Goal: Transaction & Acquisition: Purchase product/service

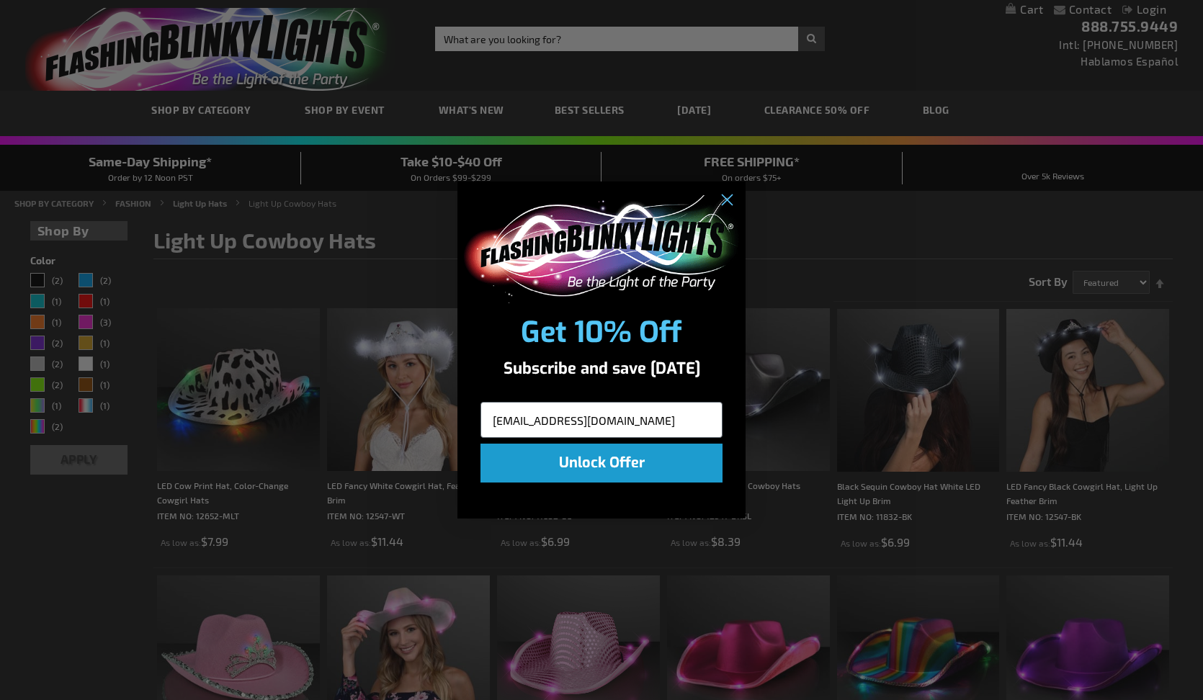
type input "kabbott@mpressnow.com"
click at [655, 455] on button "Unlock Offer" at bounding box center [601, 463] width 242 height 39
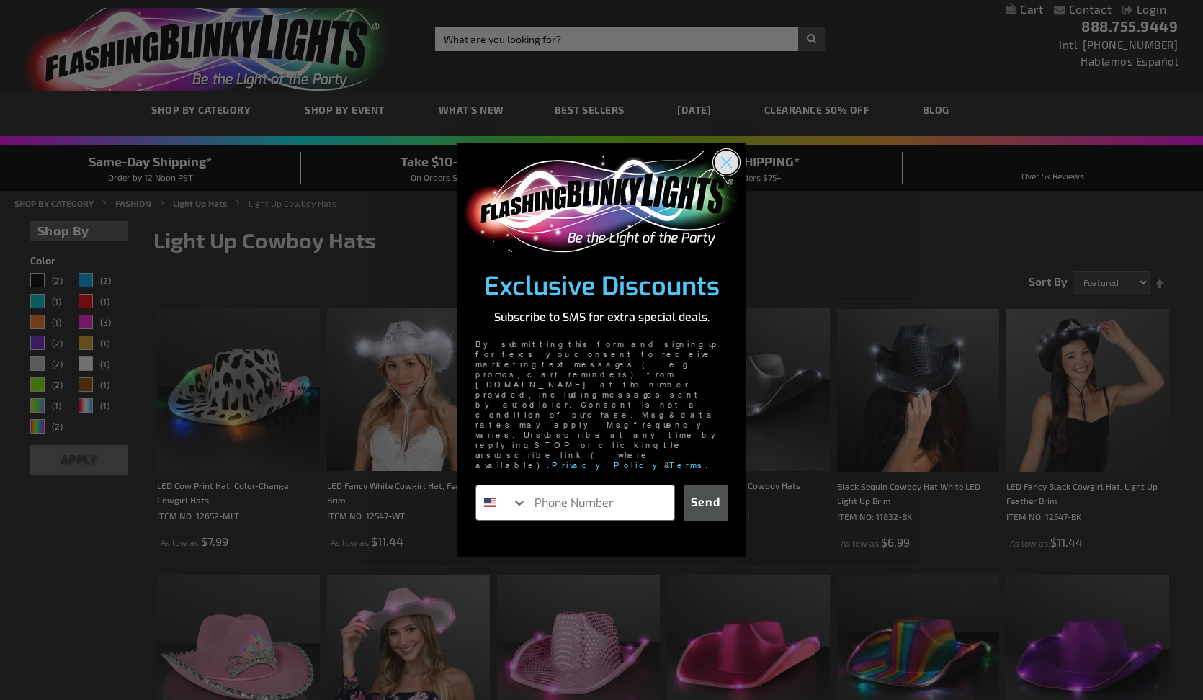
click at [726, 168] on icon "Close dialog" at bounding box center [727, 163] width 10 height 10
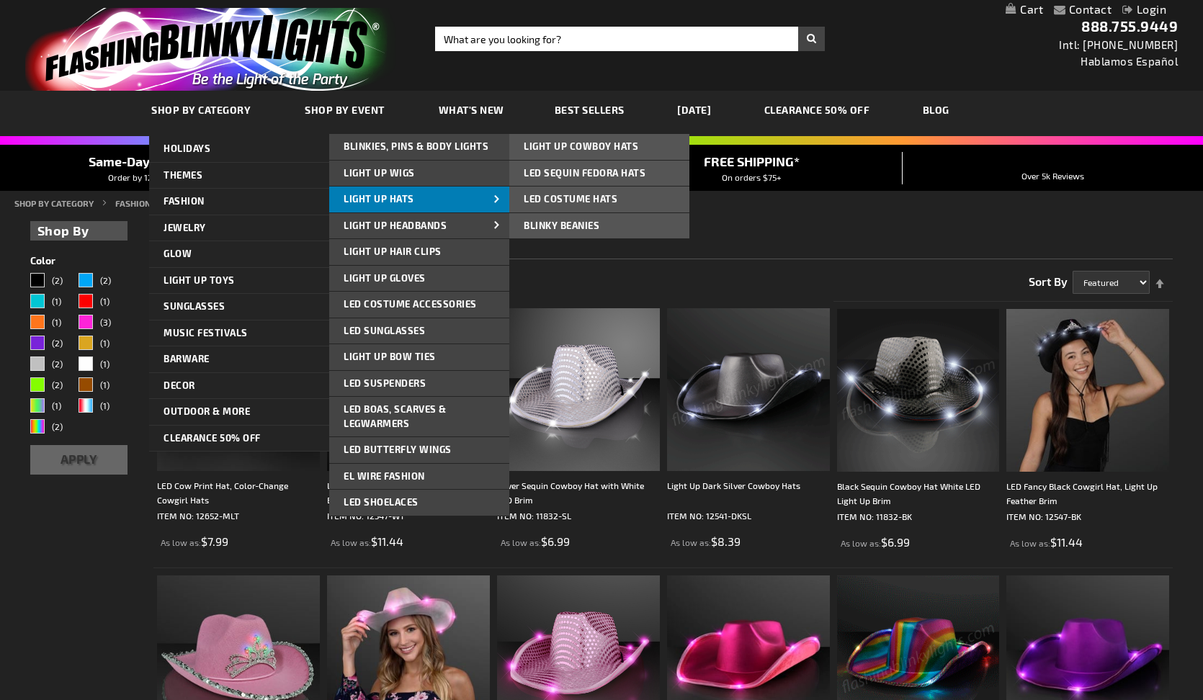
click at [436, 205] on link "Light Up Hats" at bounding box center [419, 200] width 180 height 26
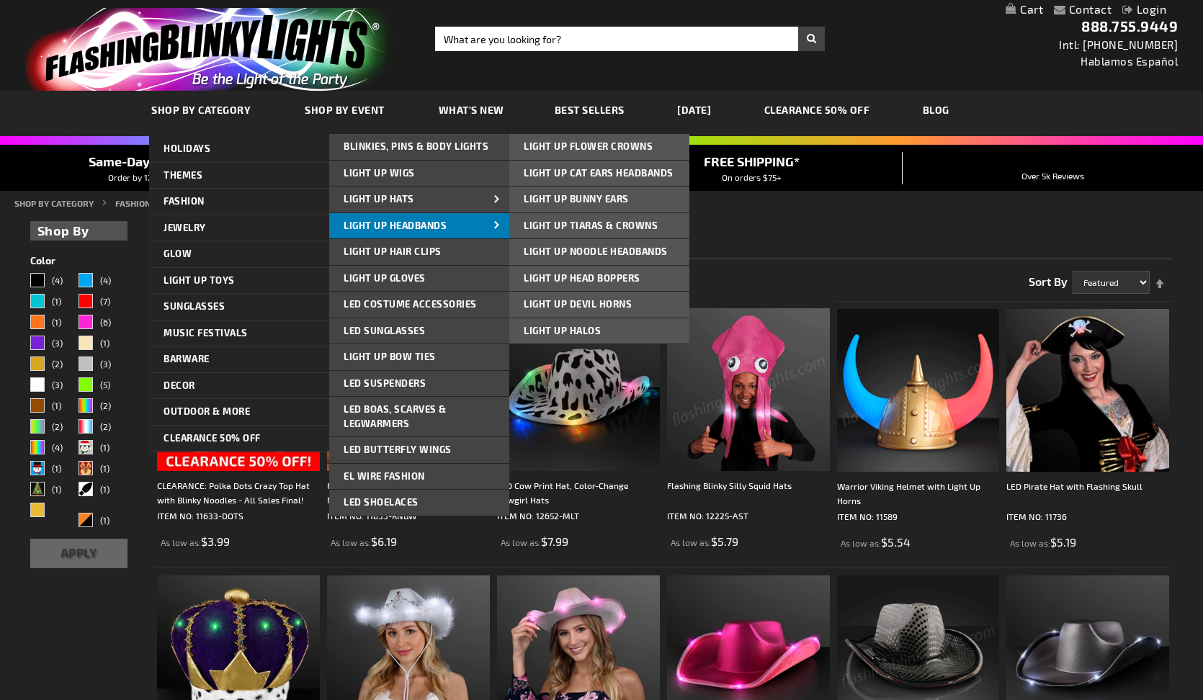
click at [364, 227] on span "Light Up Headbands" at bounding box center [395, 226] width 103 height 12
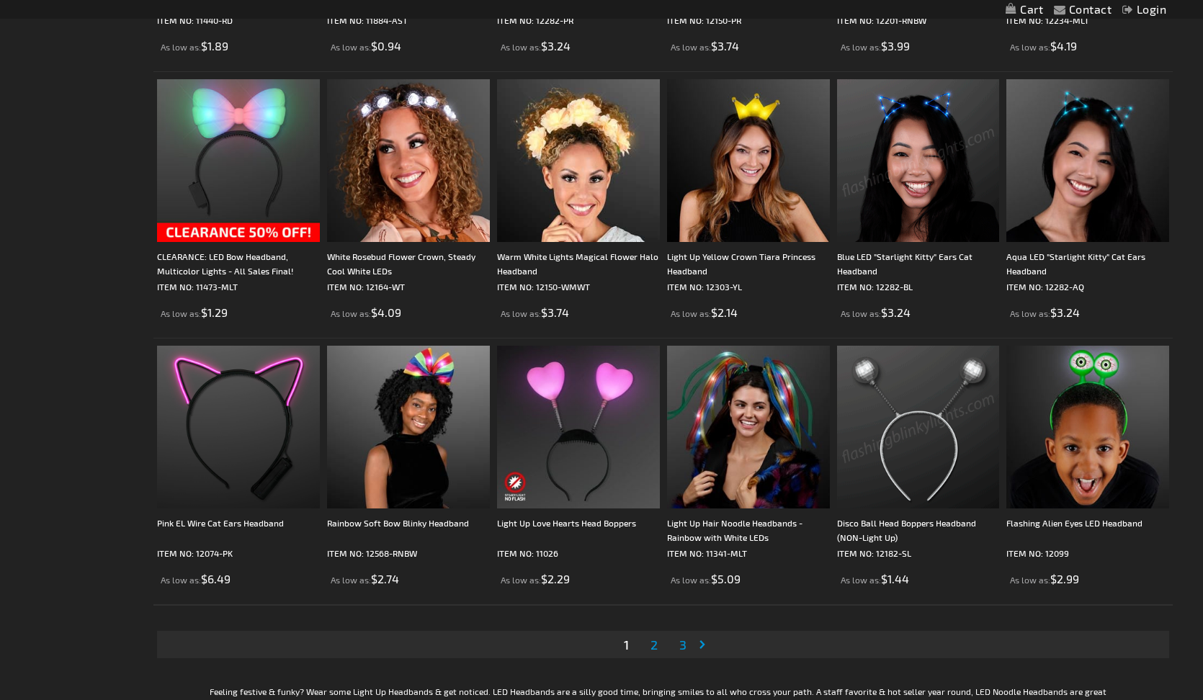
scroll to position [2368, 0]
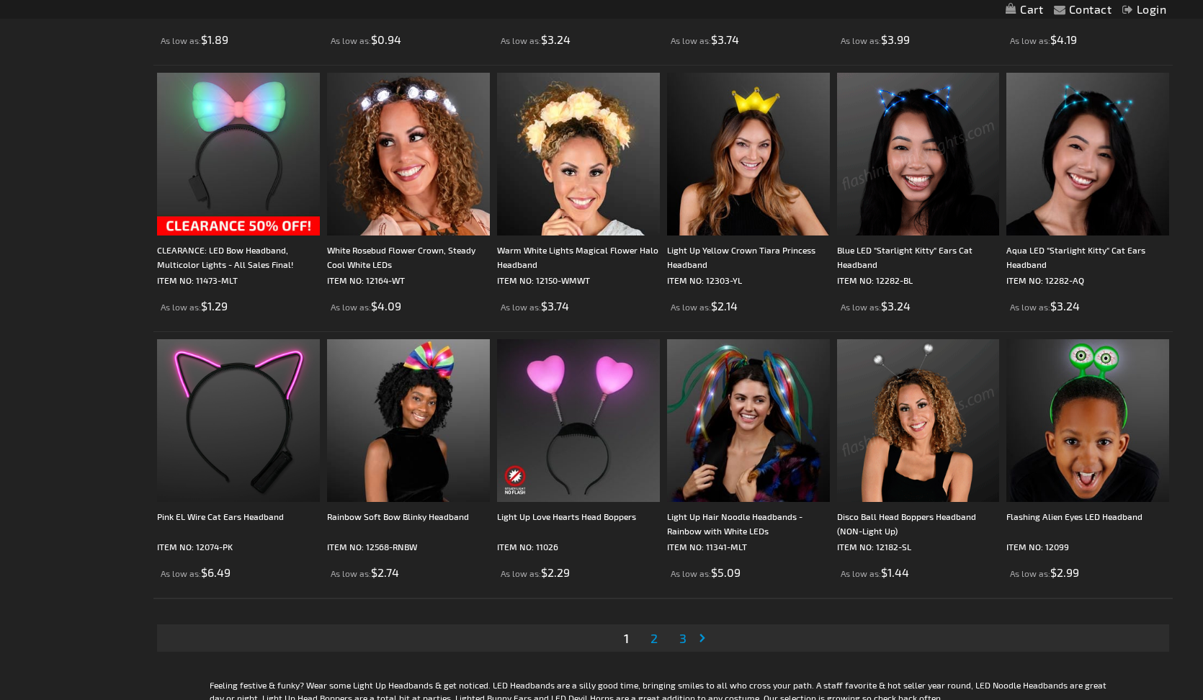
click at [655, 642] on span "2" at bounding box center [653, 638] width 7 height 16
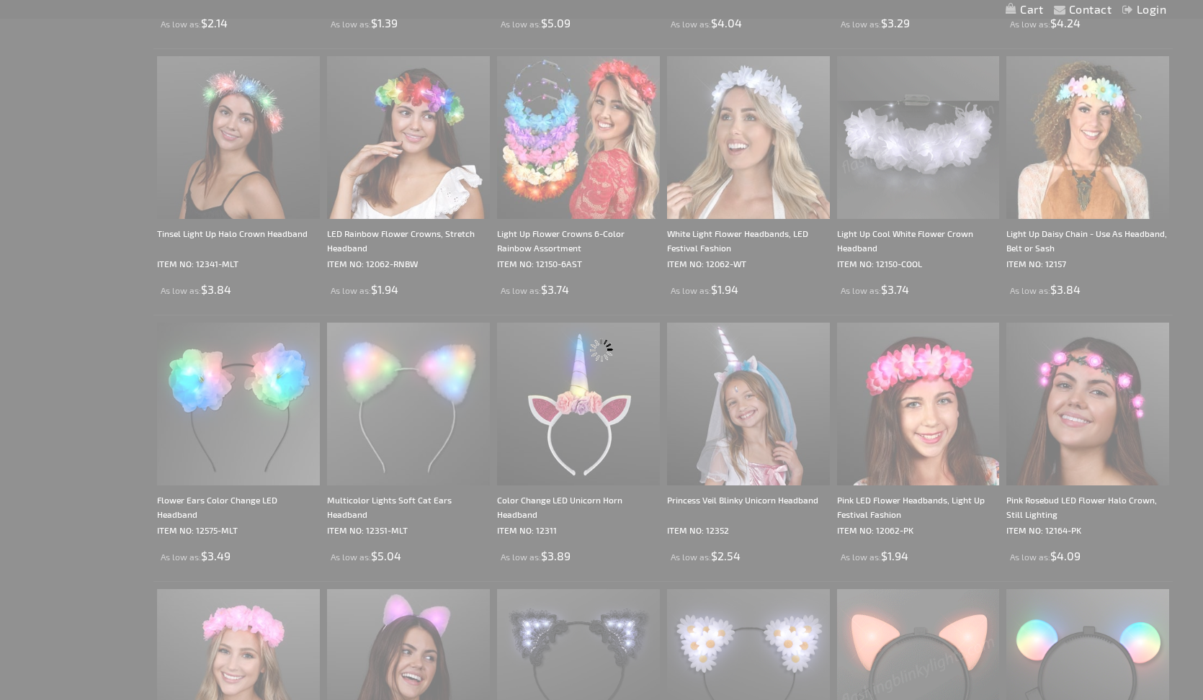
scroll to position [0, 0]
